Goal: Book appointment/travel/reservation

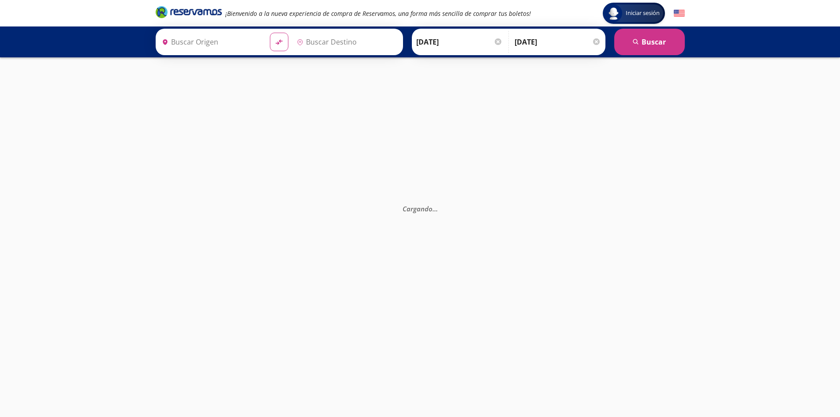
type input "[PERSON_NAME] de Querétaro, [GEOGRAPHIC_DATA]"
type input "[GEOGRAPHIC_DATA], [GEOGRAPHIC_DATA]"
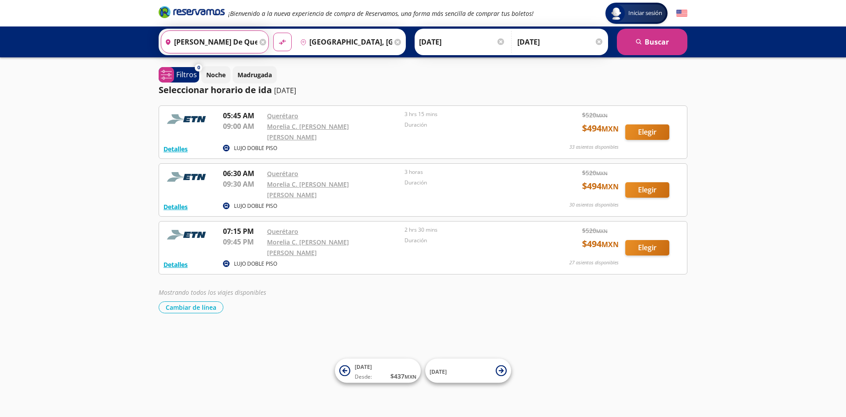
click at [247, 34] on input "[PERSON_NAME] de Querétaro, [GEOGRAPHIC_DATA]" at bounding box center [209, 42] width 96 height 22
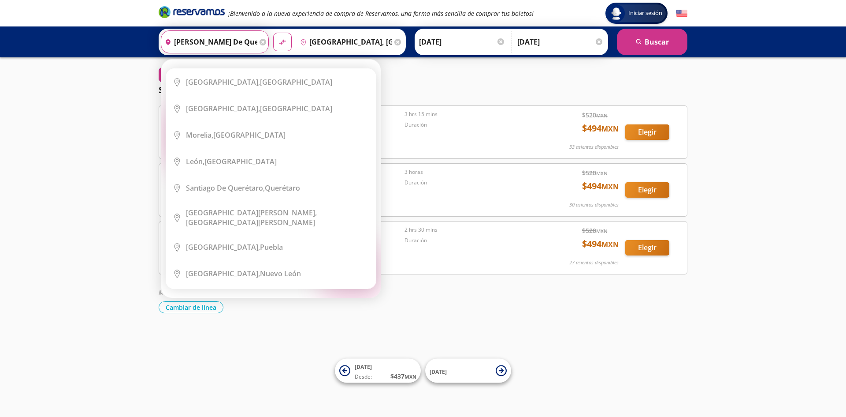
click at [261, 46] on div "Origen heroicons:map-pin-20-solid Santiago de Querétaro, Querétaro" at bounding box center [215, 41] width 108 height 23
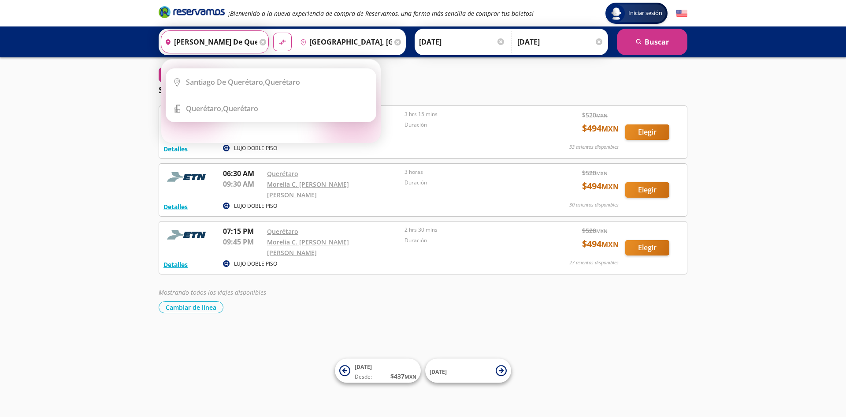
type input "santiago de queretamro, queretaro"
click at [262, 38] on div "Origen heroicons:map-pin-20-solid santiago de queretamro, queretaro" at bounding box center [215, 41] width 108 height 23
click at [260, 43] on icon at bounding box center [263, 42] width 7 height 7
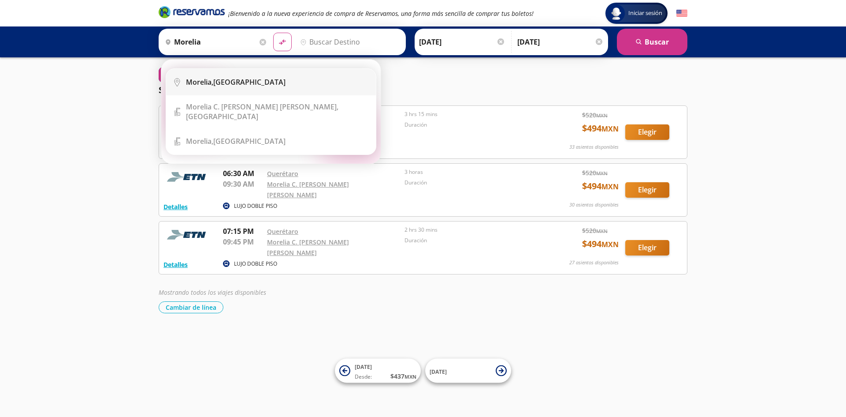
click at [280, 86] on div "Morelia, Michoacán" at bounding box center [277, 82] width 183 height 10
type input "[GEOGRAPHIC_DATA], [GEOGRAPHIC_DATA]"
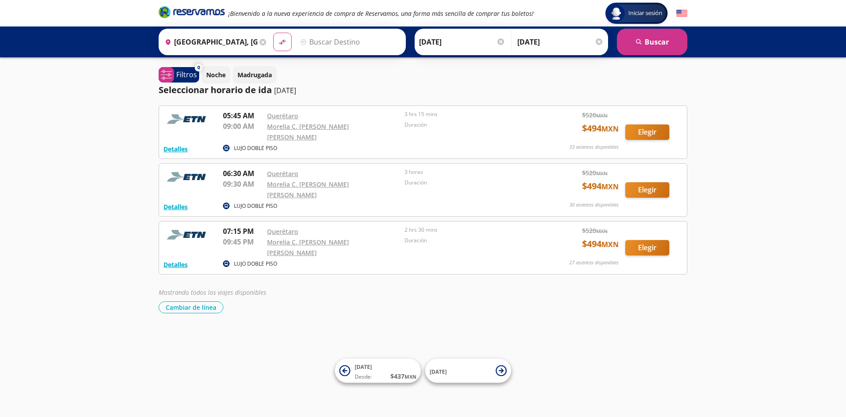
click at [325, 42] on input "Destino" at bounding box center [349, 42] width 105 height 22
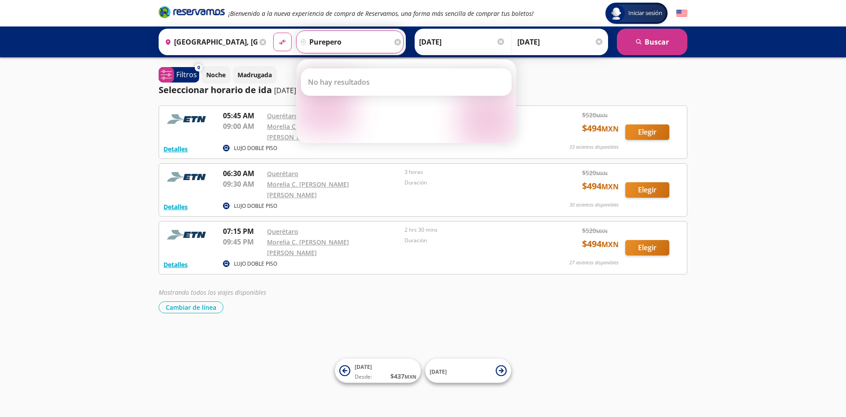
type input "purepero"
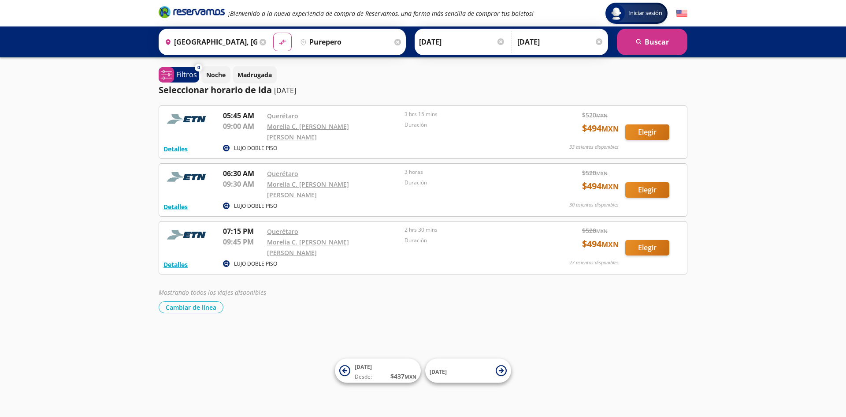
click at [260, 40] on icon at bounding box center [263, 42] width 7 height 7
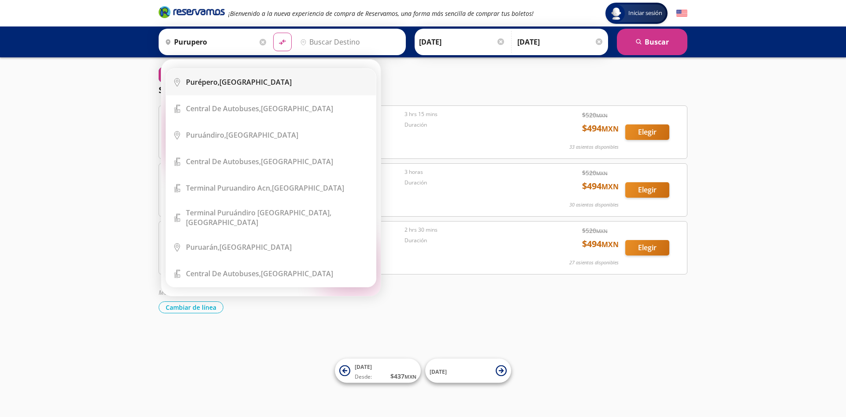
click at [245, 76] on li "City Icon Purépero, Michoacán" at bounding box center [271, 82] width 210 height 26
type input "Purépero, Michoacán"
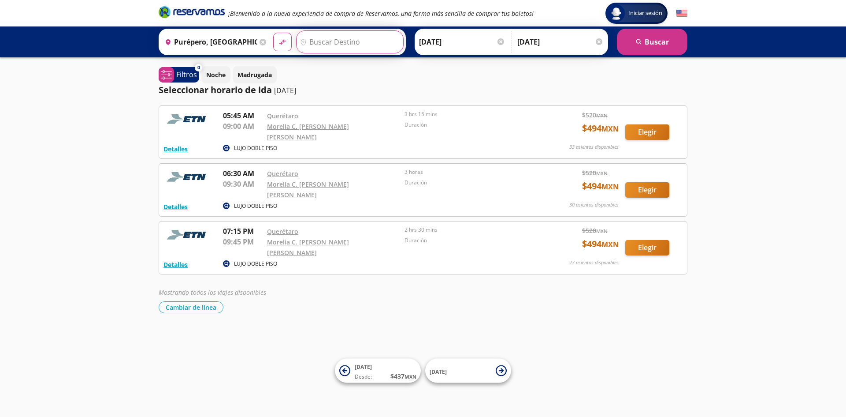
click at [314, 46] on input "Destino" at bounding box center [349, 42] width 105 height 22
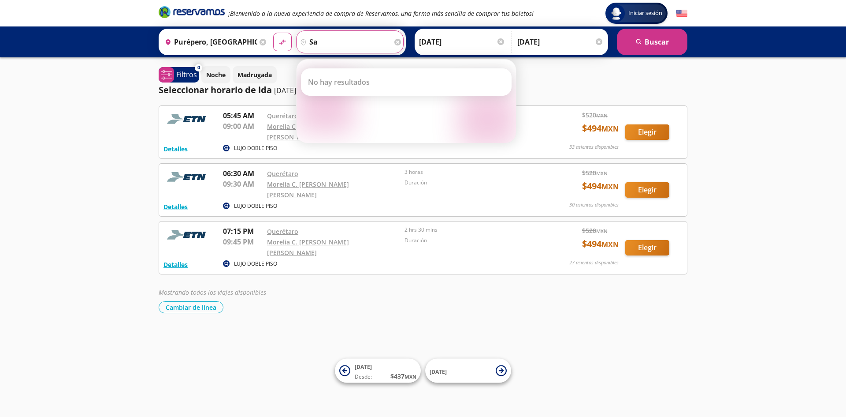
type input "s"
type input "q"
type input "m"
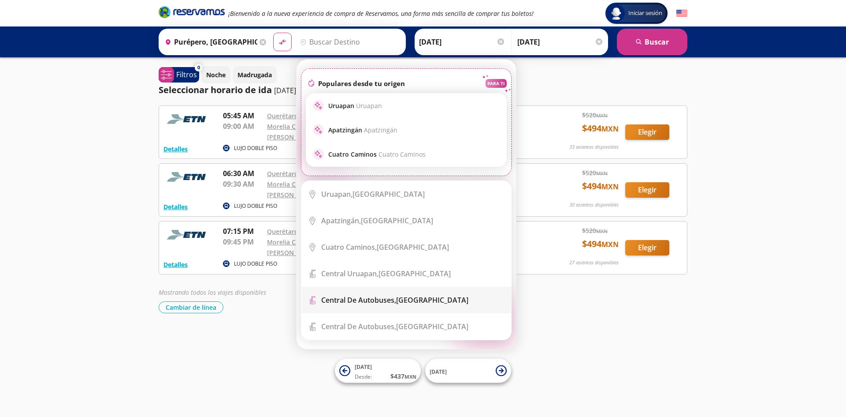
click at [427, 301] on div "Central de Autobuses, Michoacán" at bounding box center [394, 300] width 147 height 10
type input "Central de Autobuses, Michoacán"
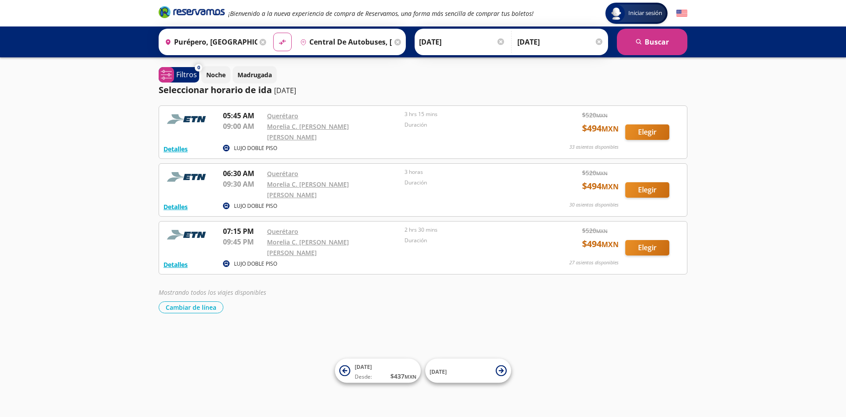
click at [303, 41] on icon "pin-outline" at bounding box center [303, 42] width 7 height 7
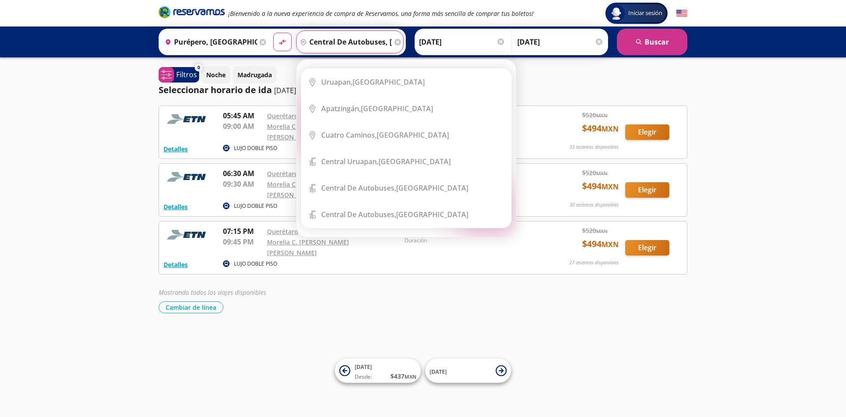
scroll to position [0, 36]
